Goal: Contribute content: Contribute content

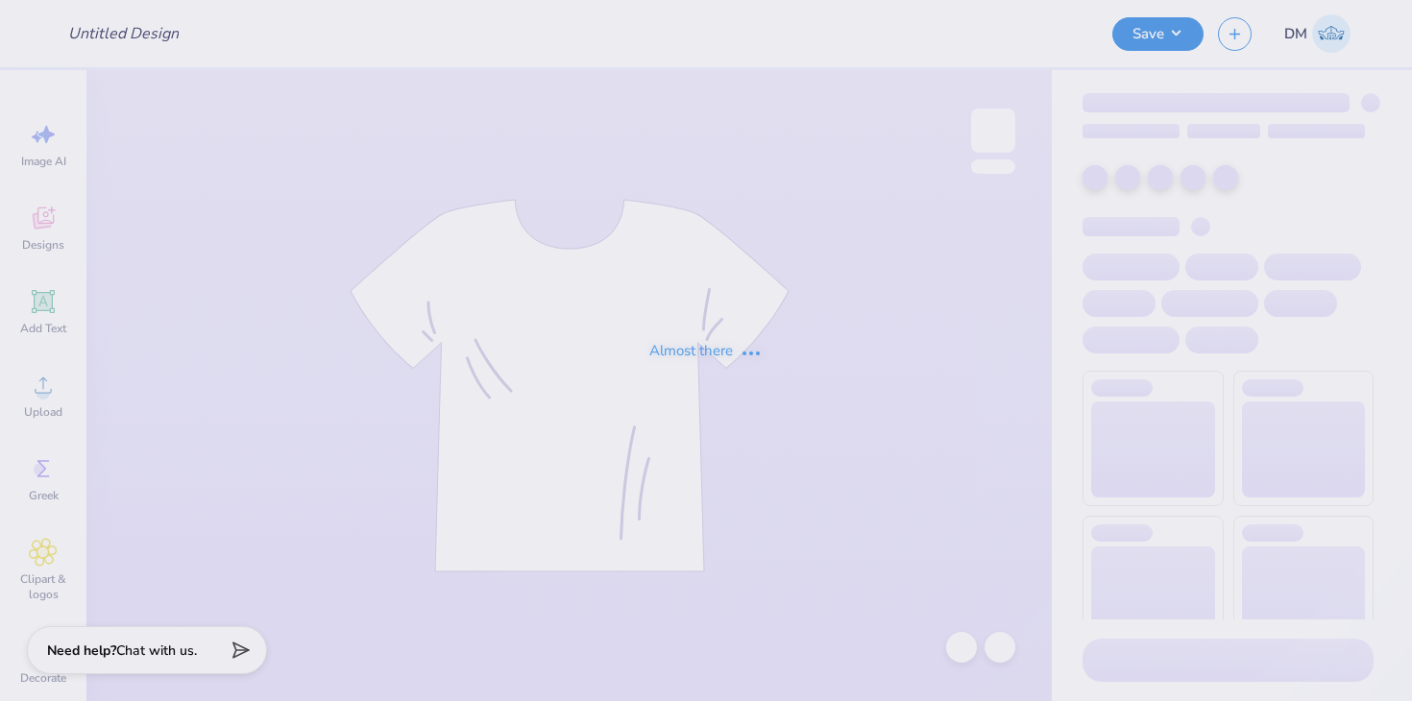
type input "Alpha Phi tanks"
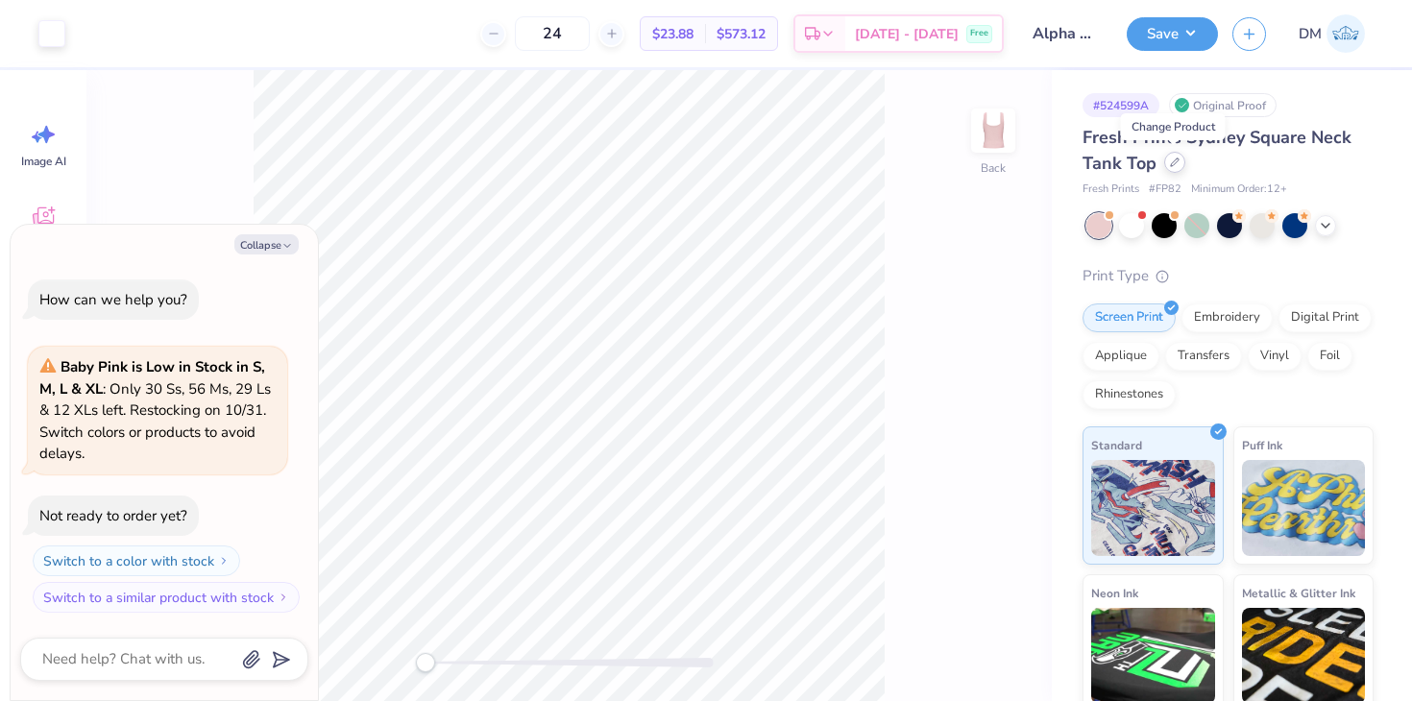
click at [1172, 162] on icon at bounding box center [1175, 163] width 10 height 10
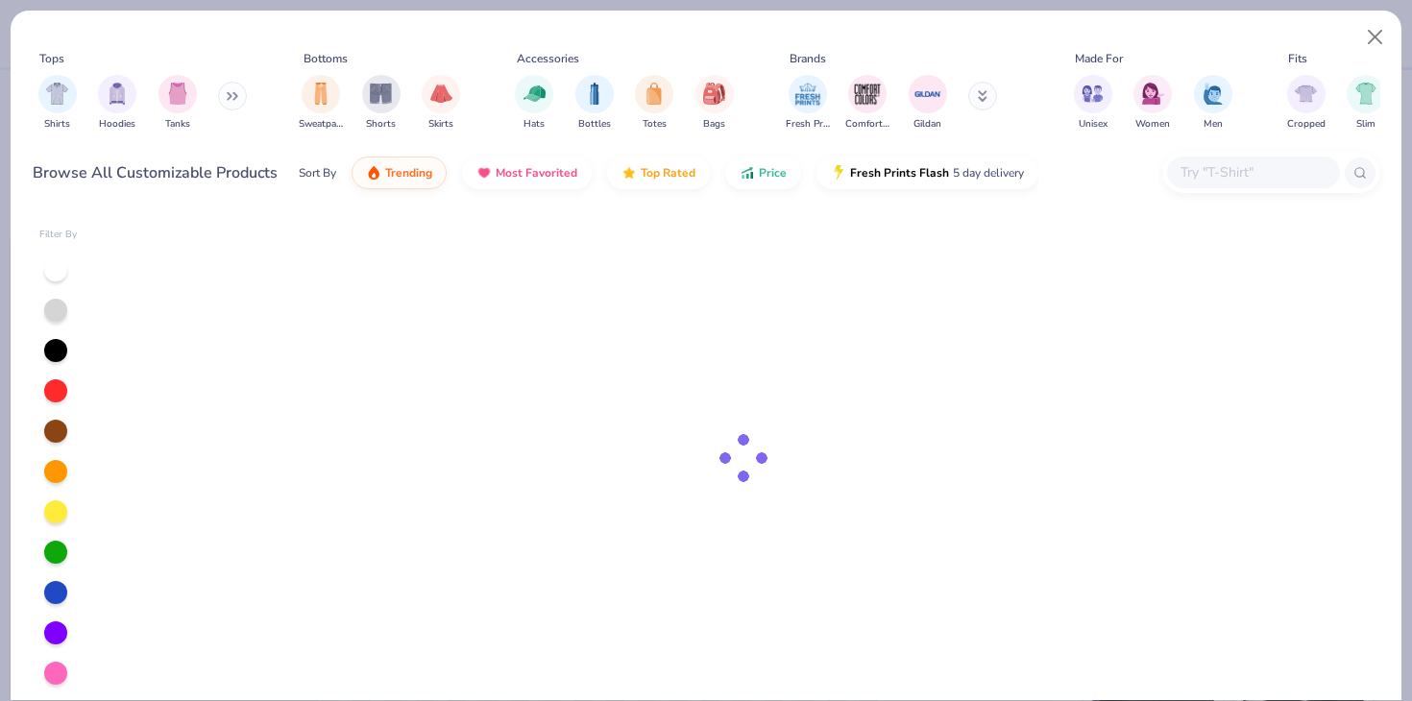
click at [1243, 157] on div at bounding box center [1253, 173] width 173 height 32
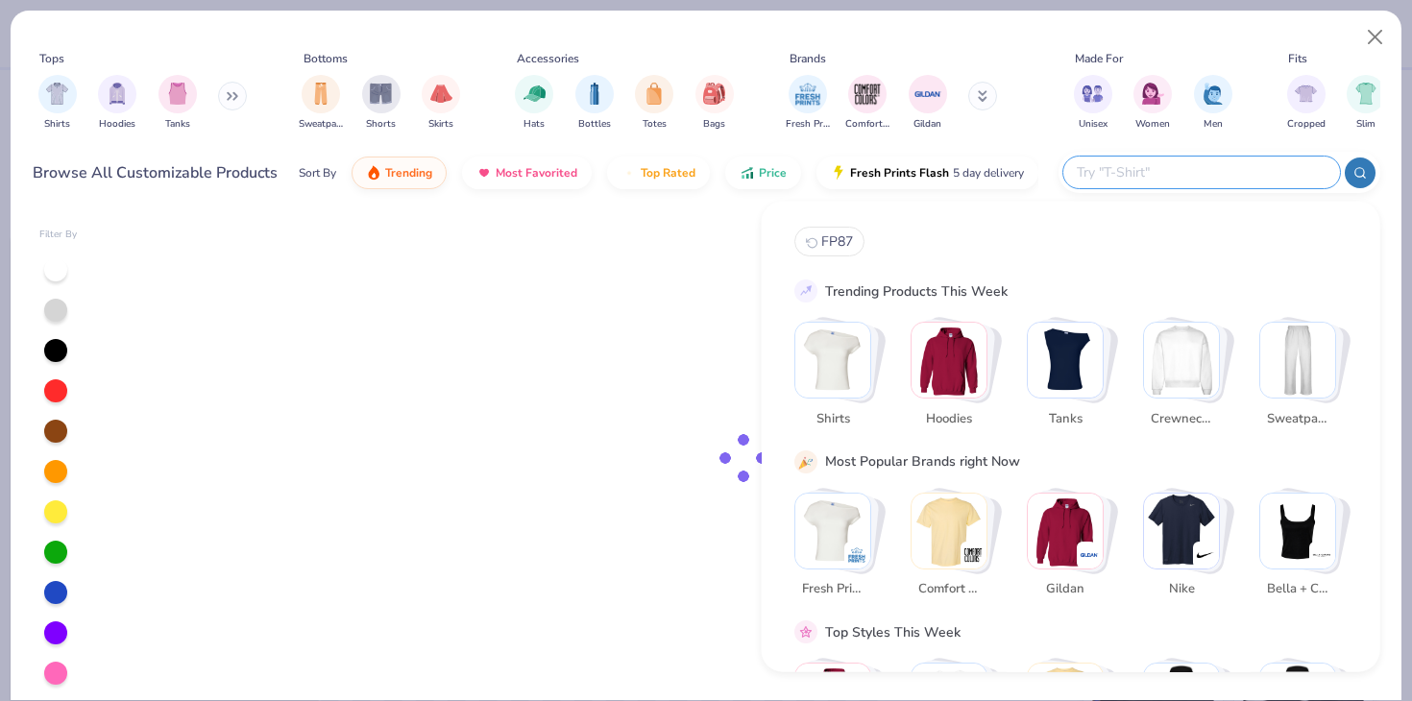
type textarea "x"
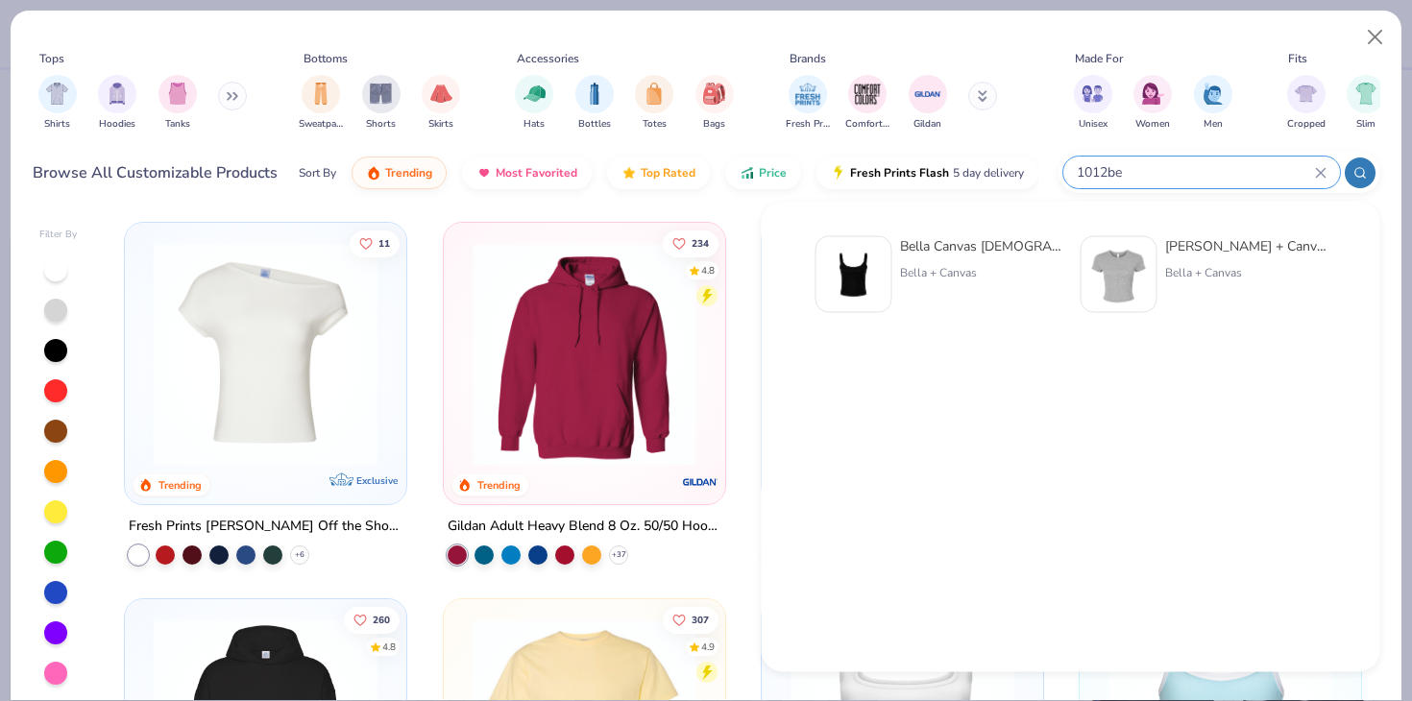
type input "1012be"
click at [873, 273] on img at bounding box center [854, 275] width 60 height 60
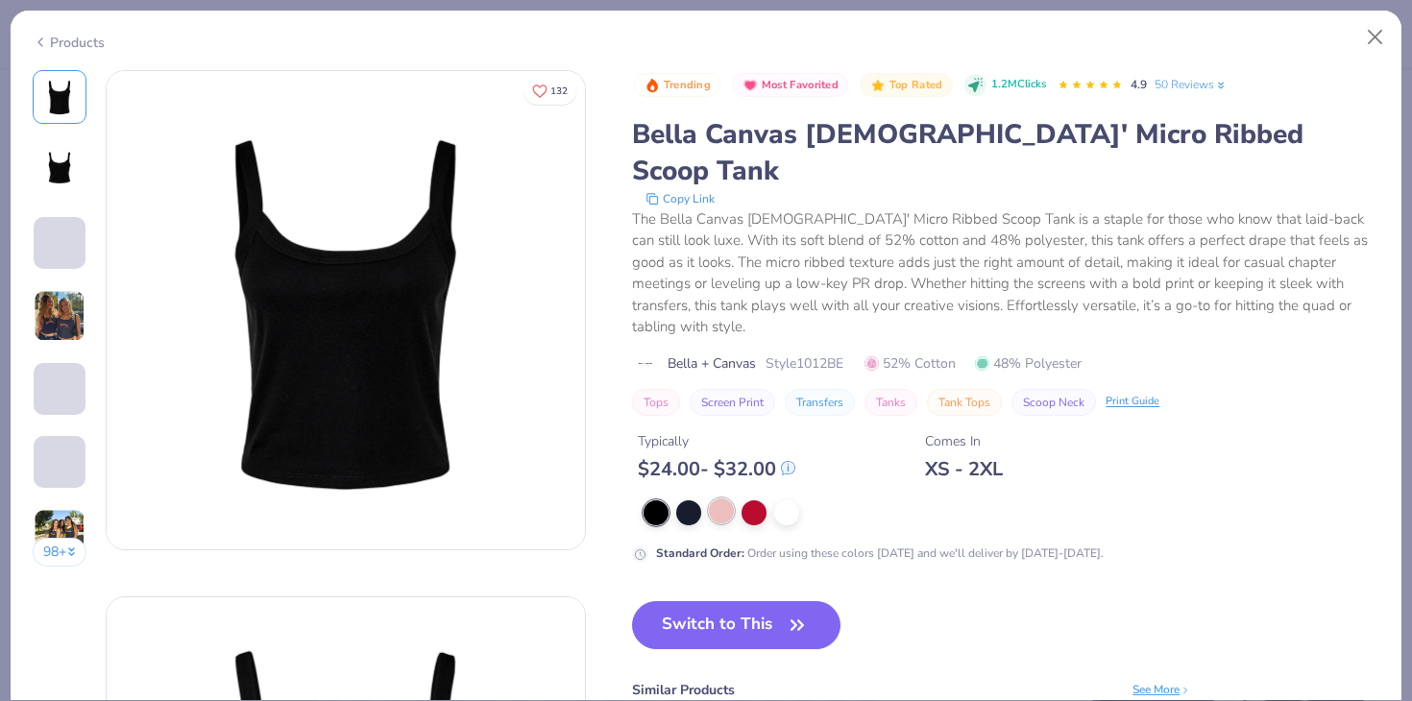
click at [727, 498] on div at bounding box center [721, 510] width 25 height 25
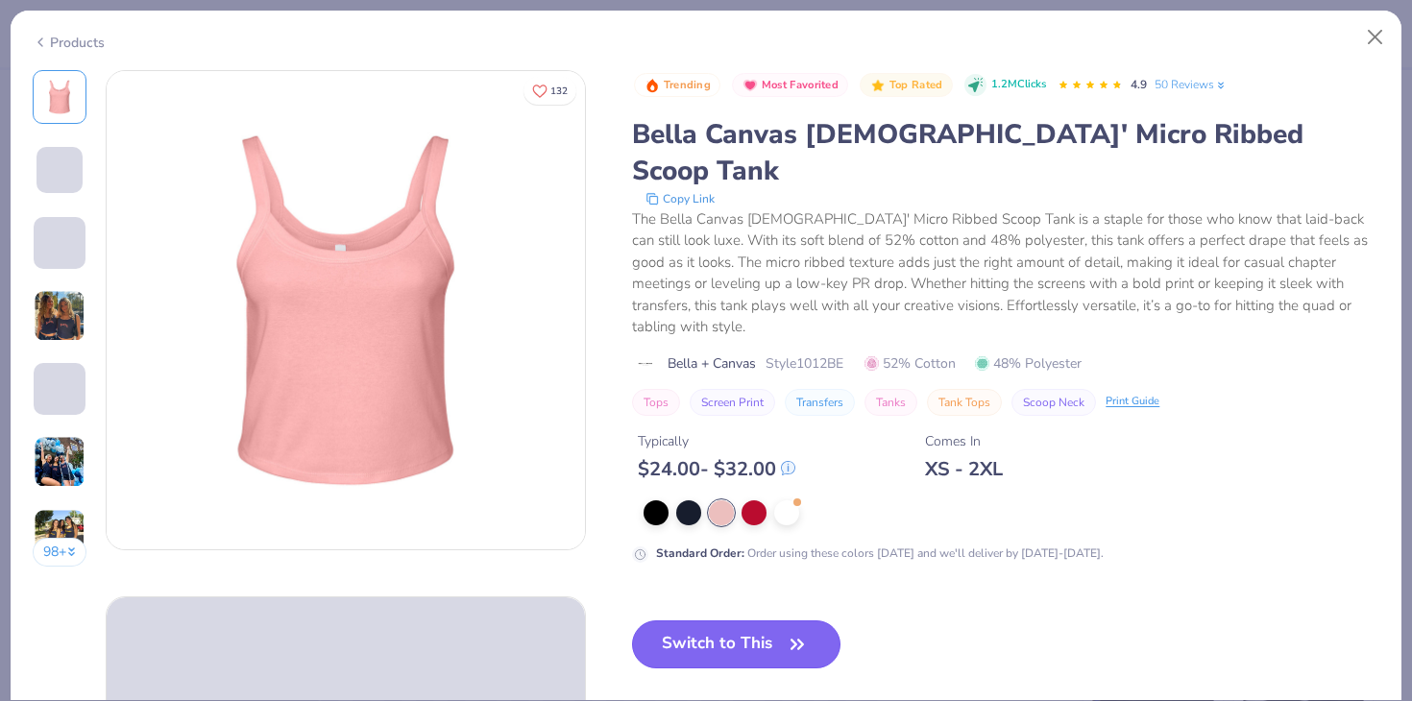
click at [756, 620] on button "Switch to This" at bounding box center [736, 644] width 208 height 48
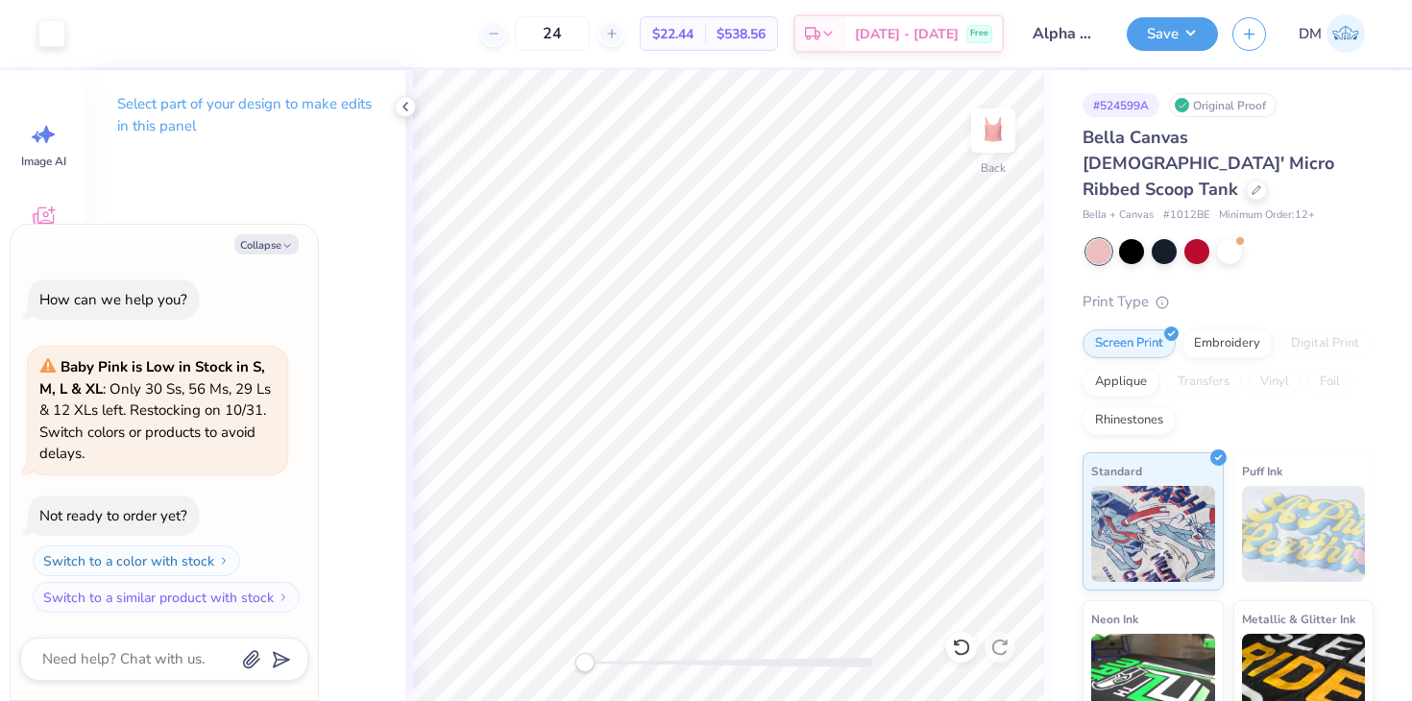
click at [1161, 53] on div "Save DM" at bounding box center [1269, 33] width 285 height 67
click at [1161, 36] on button "Save" at bounding box center [1172, 31] width 91 height 34
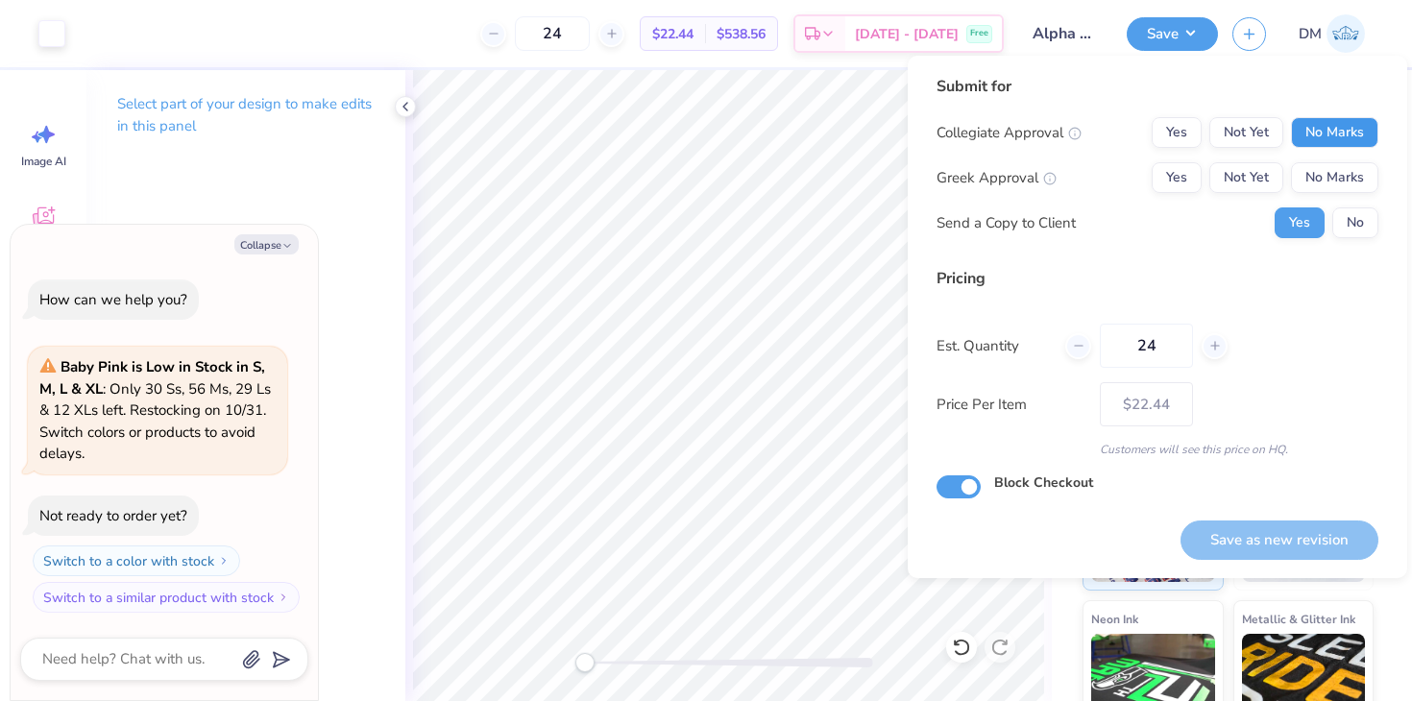
click at [1302, 128] on button "No Marks" at bounding box center [1334, 132] width 87 height 31
click at [1266, 167] on button "Not Yet" at bounding box center [1246, 177] width 74 height 31
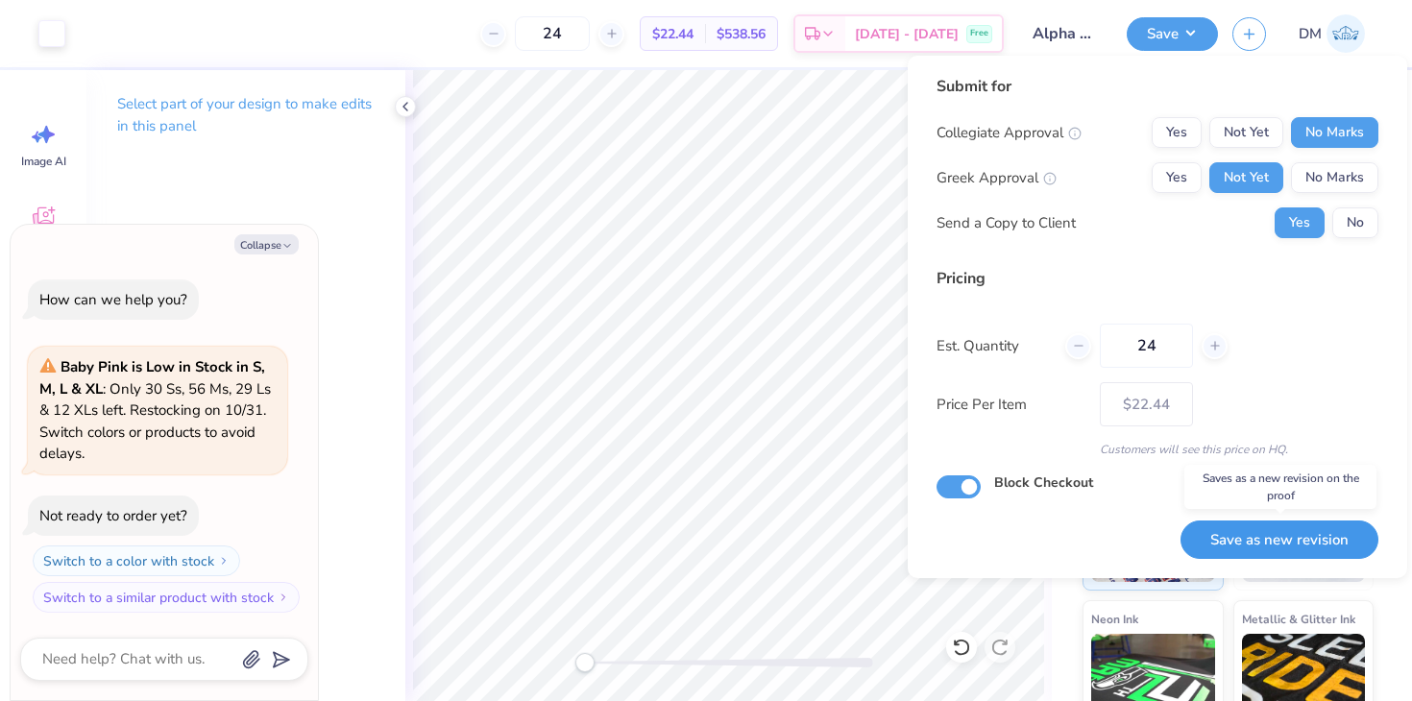
click at [1268, 537] on button "Save as new revision" at bounding box center [1279, 540] width 198 height 39
type textarea "x"
type input "– –"
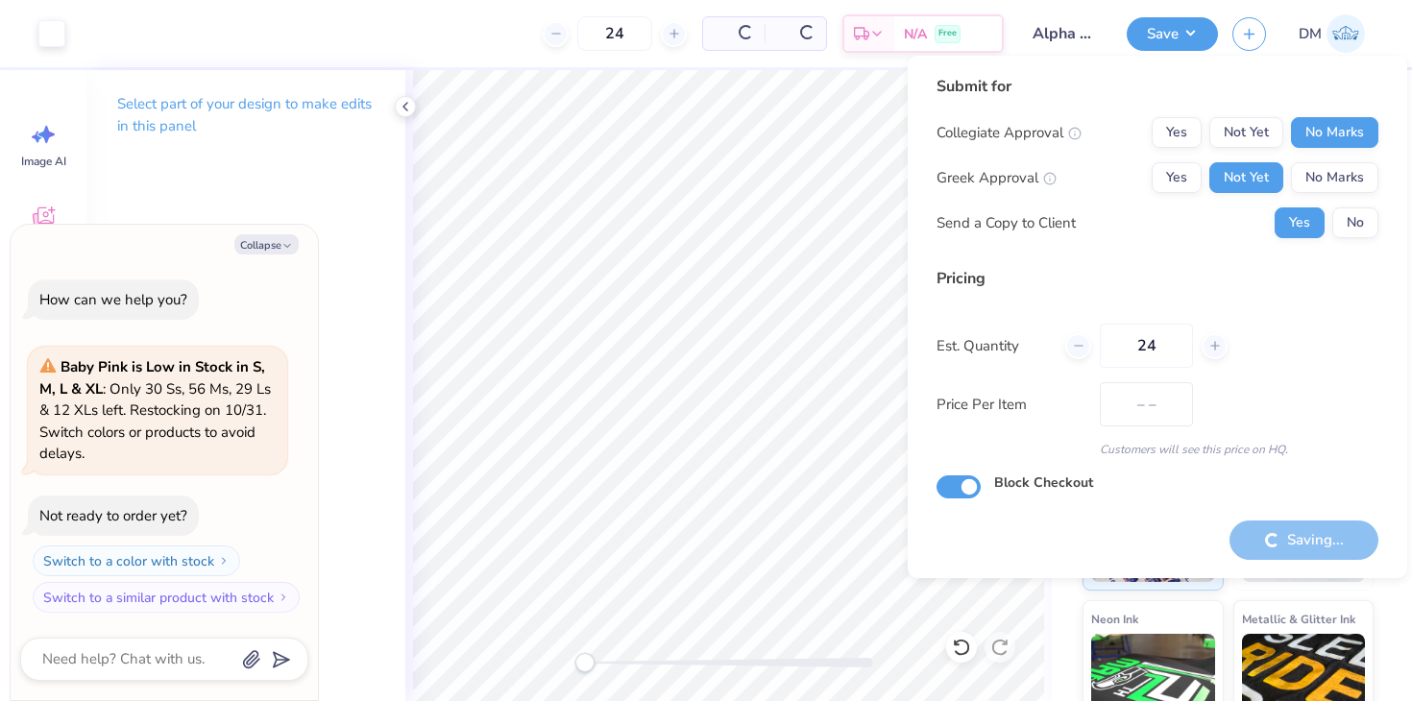
type textarea "x"
type input "$22.44"
type textarea "x"
